Goal: Task Accomplishment & Management: Use online tool/utility

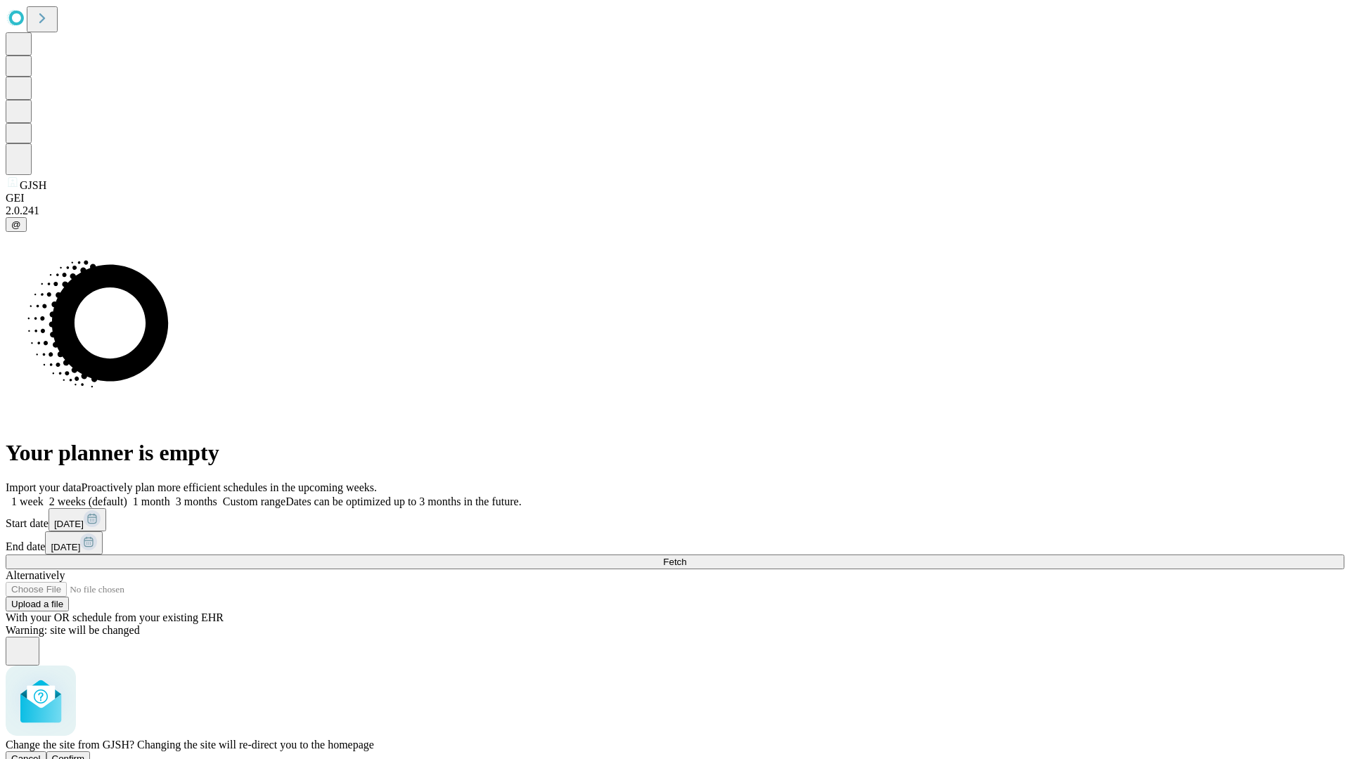
click at [85, 754] on span "Confirm" at bounding box center [68, 759] width 33 height 11
click at [170, 496] on label "1 month" at bounding box center [148, 502] width 43 height 12
click at [686, 557] on span "Fetch" at bounding box center [674, 562] width 23 height 11
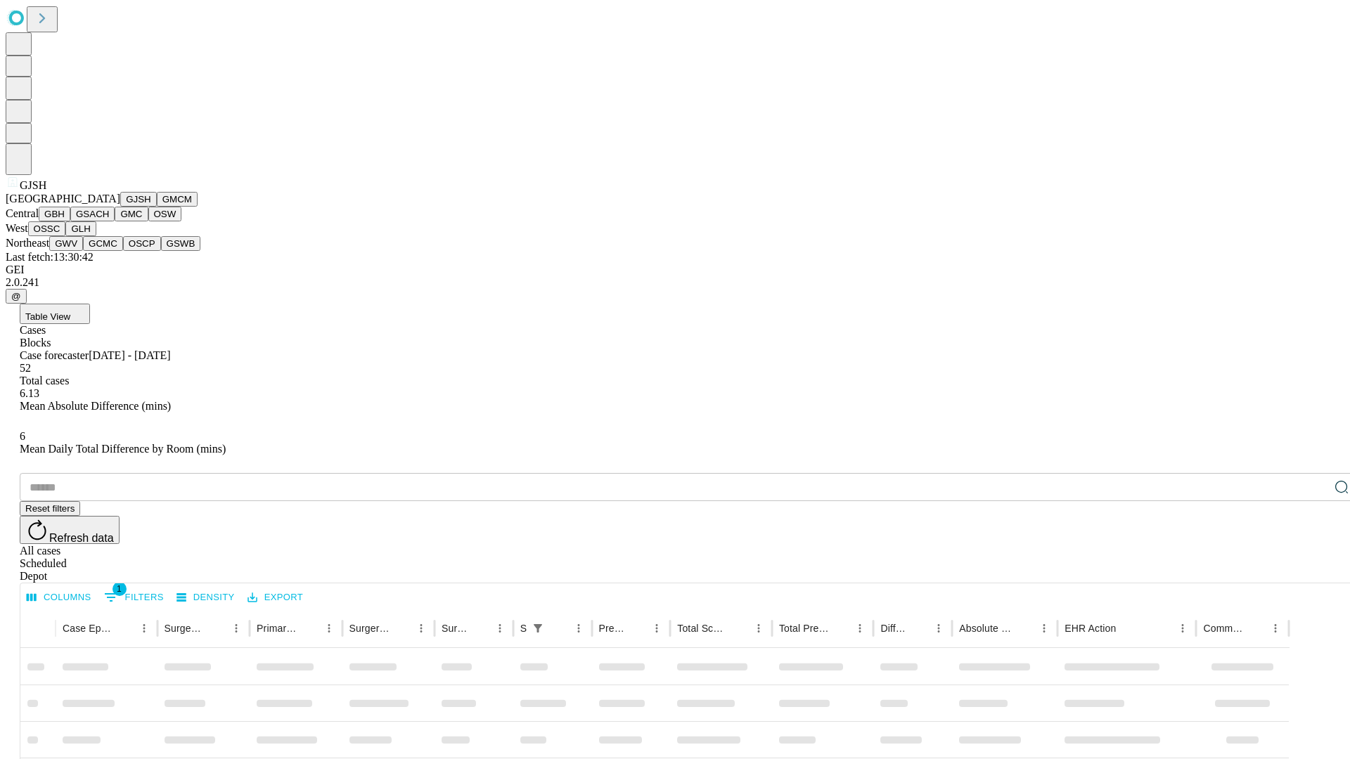
click at [157, 207] on button "GMCM" at bounding box center [177, 199] width 41 height 15
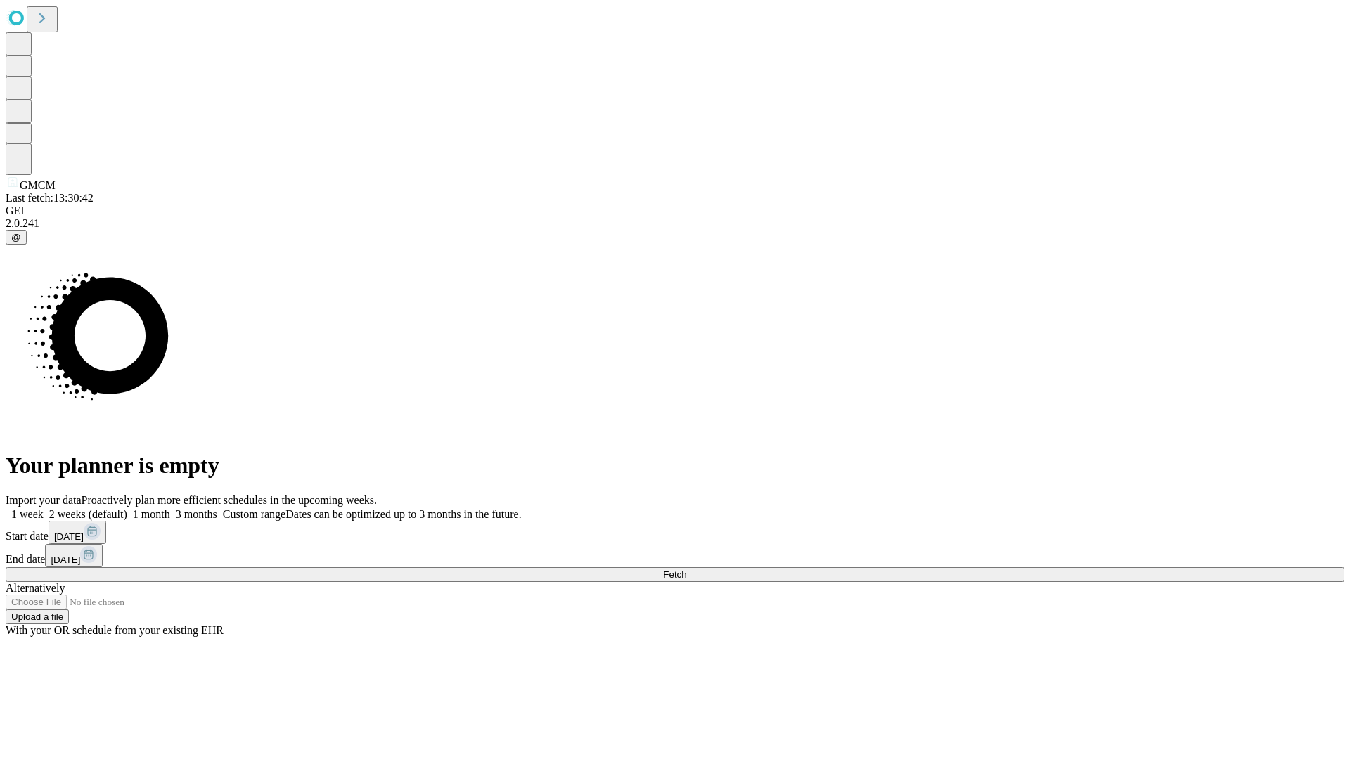
click at [170, 508] on label "1 month" at bounding box center [148, 514] width 43 height 12
click at [686, 569] on span "Fetch" at bounding box center [674, 574] width 23 height 11
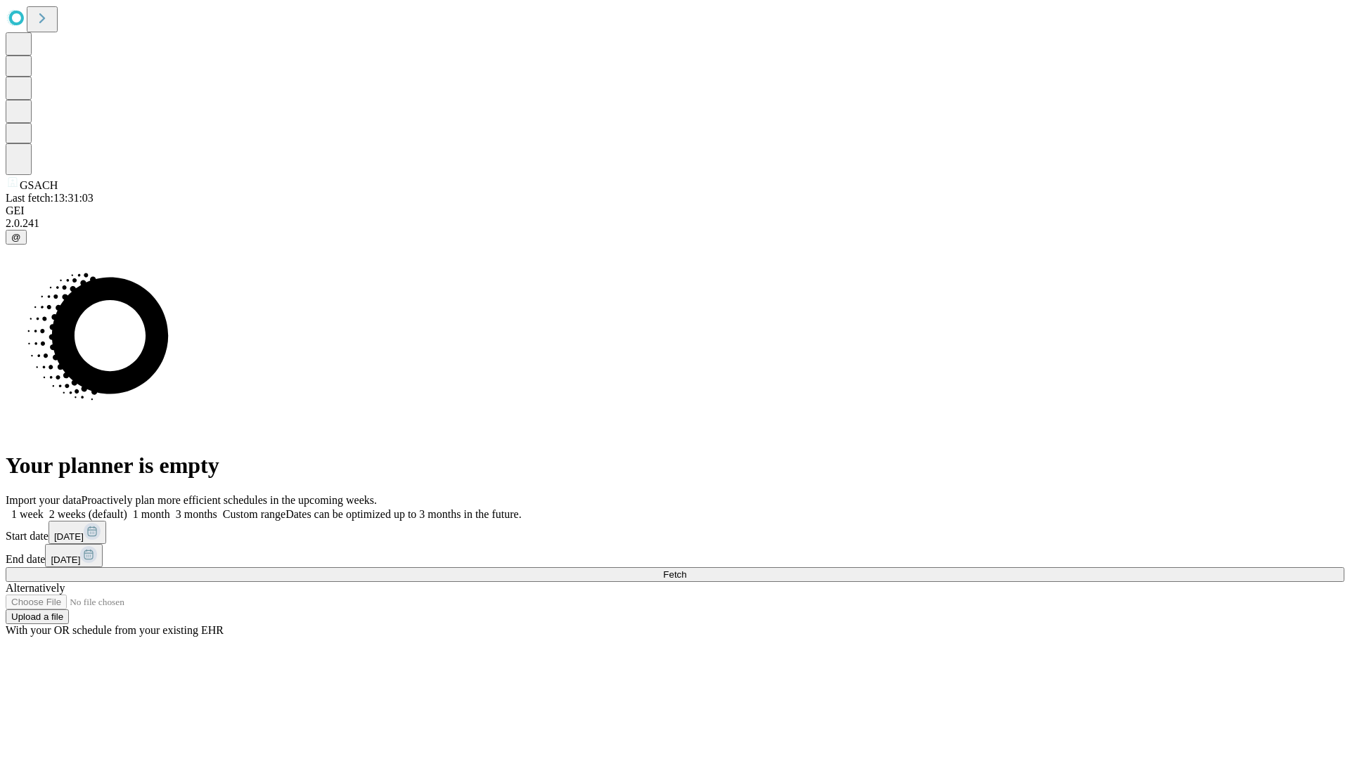
click at [170, 508] on label "1 month" at bounding box center [148, 514] width 43 height 12
click at [686, 569] on span "Fetch" at bounding box center [674, 574] width 23 height 11
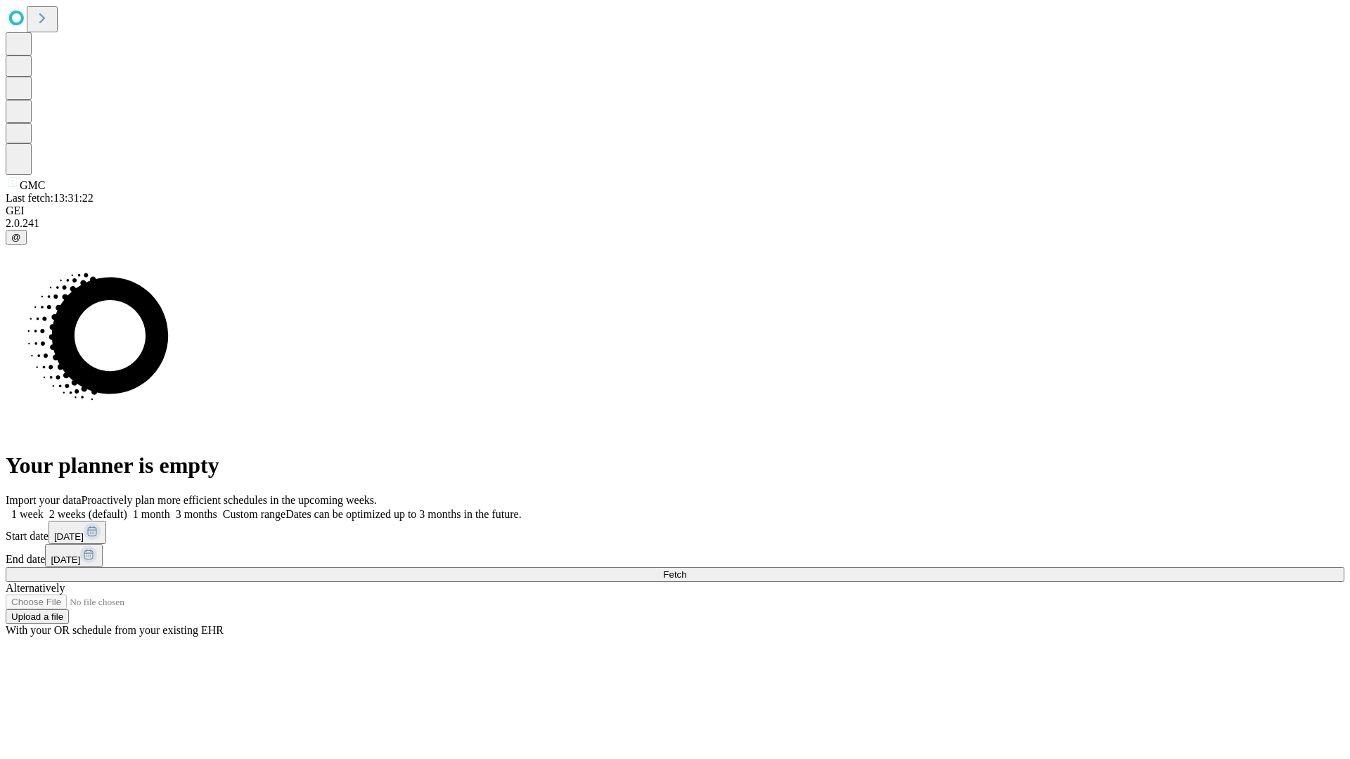
click at [170, 508] on label "1 month" at bounding box center [148, 514] width 43 height 12
click at [686, 569] on span "Fetch" at bounding box center [674, 574] width 23 height 11
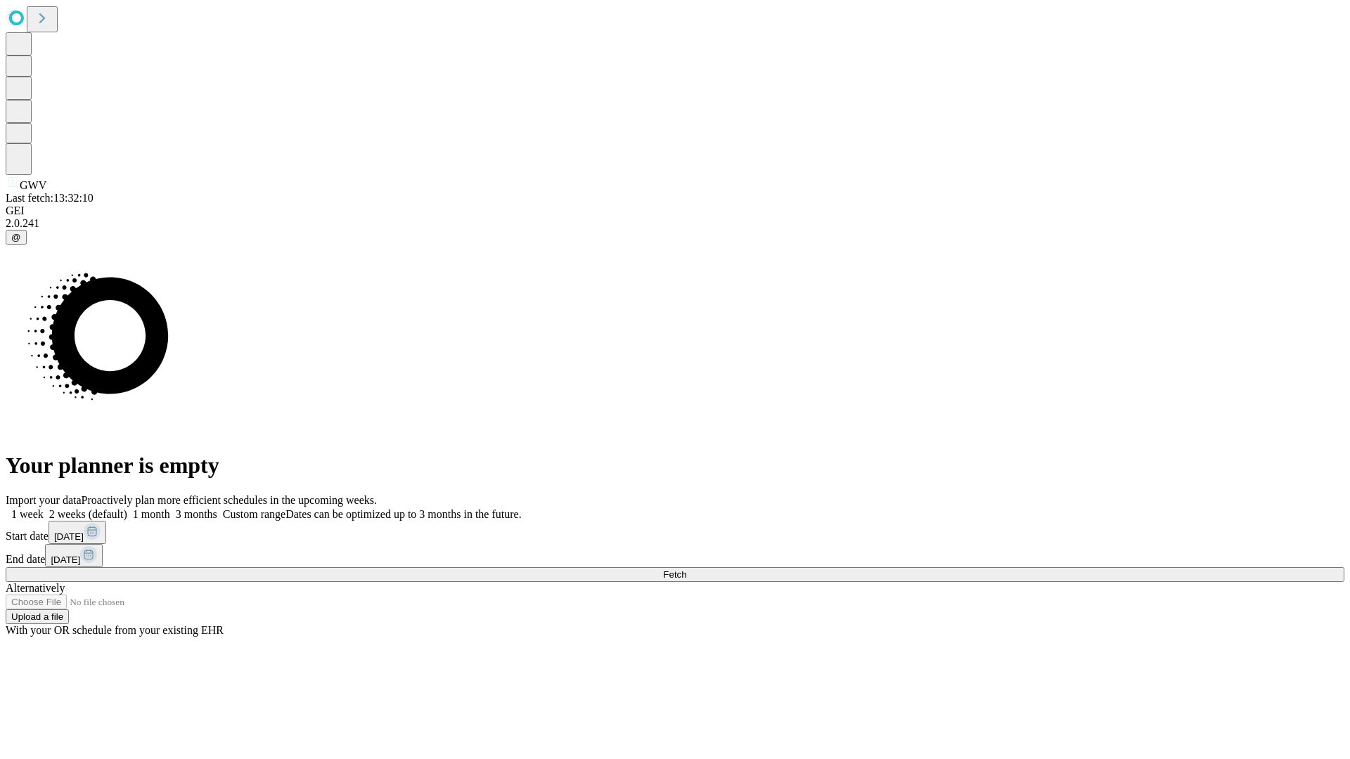
click at [170, 508] on label "1 month" at bounding box center [148, 514] width 43 height 12
click at [686, 569] on span "Fetch" at bounding box center [674, 574] width 23 height 11
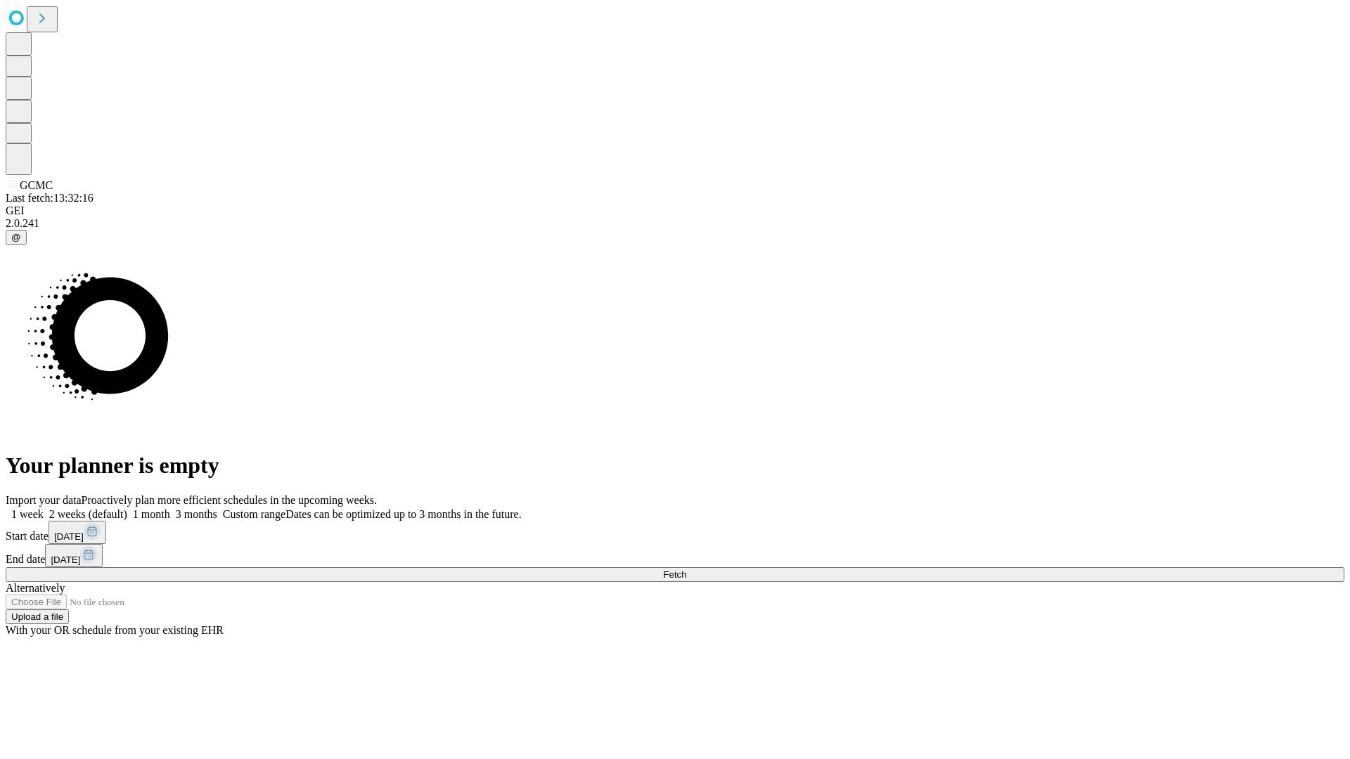
click at [170, 508] on label "1 month" at bounding box center [148, 514] width 43 height 12
click at [686, 569] on span "Fetch" at bounding box center [674, 574] width 23 height 11
